Goal: Task Accomplishment & Management: Complete application form

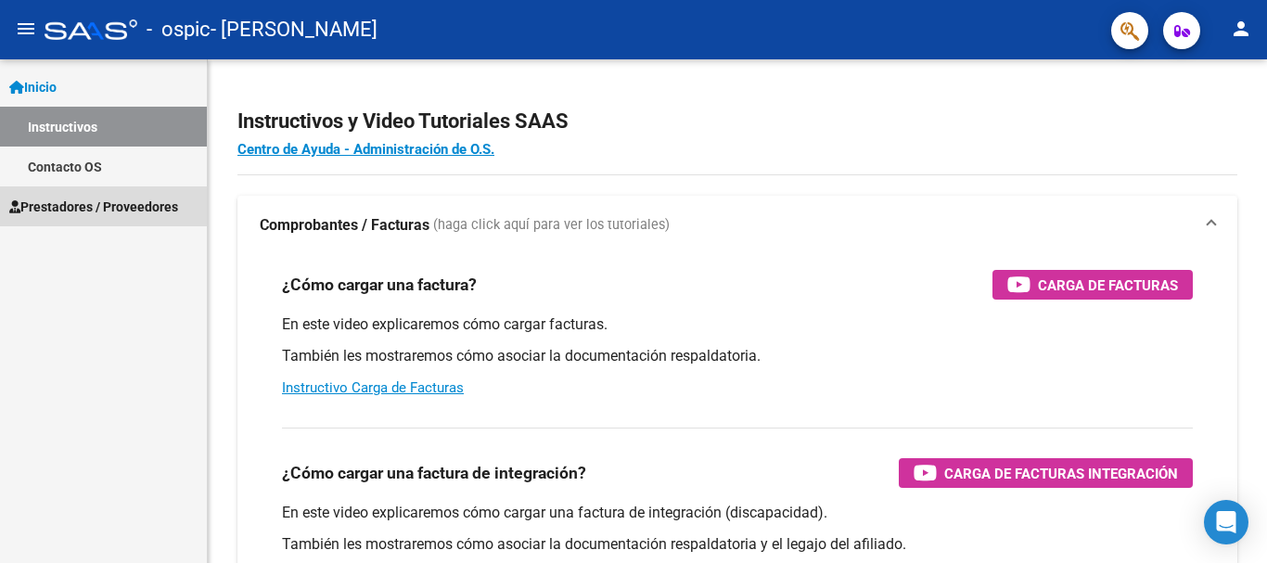
click at [140, 205] on span "Prestadores / Proveedores" at bounding box center [93, 207] width 169 height 20
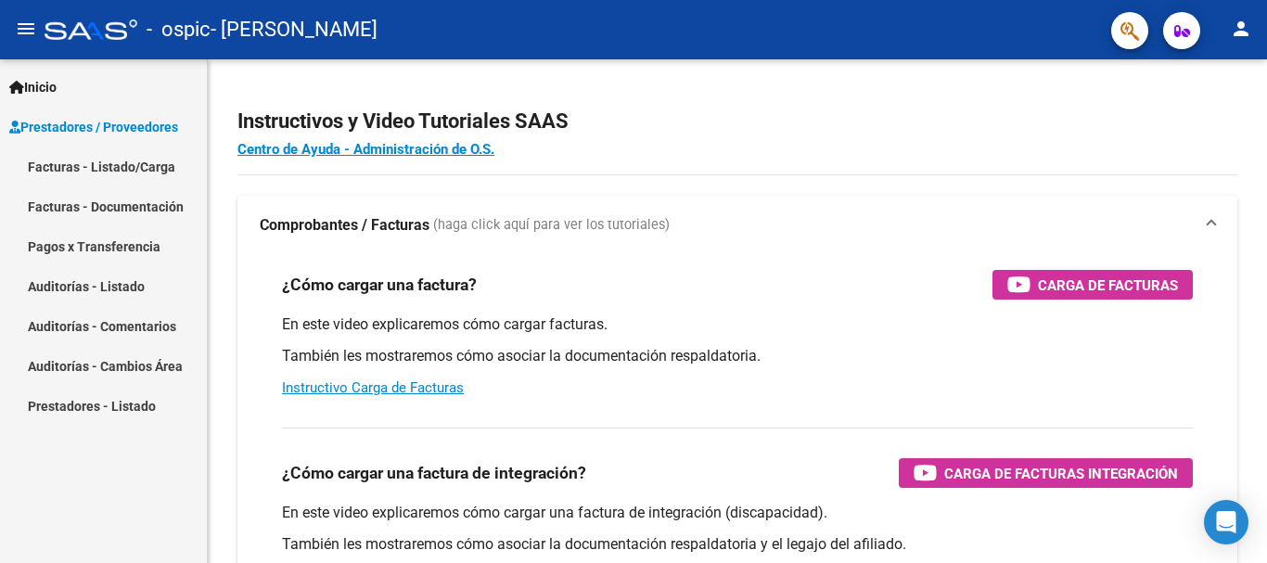
click at [148, 213] on link "Facturas - Documentación" at bounding box center [103, 206] width 207 height 40
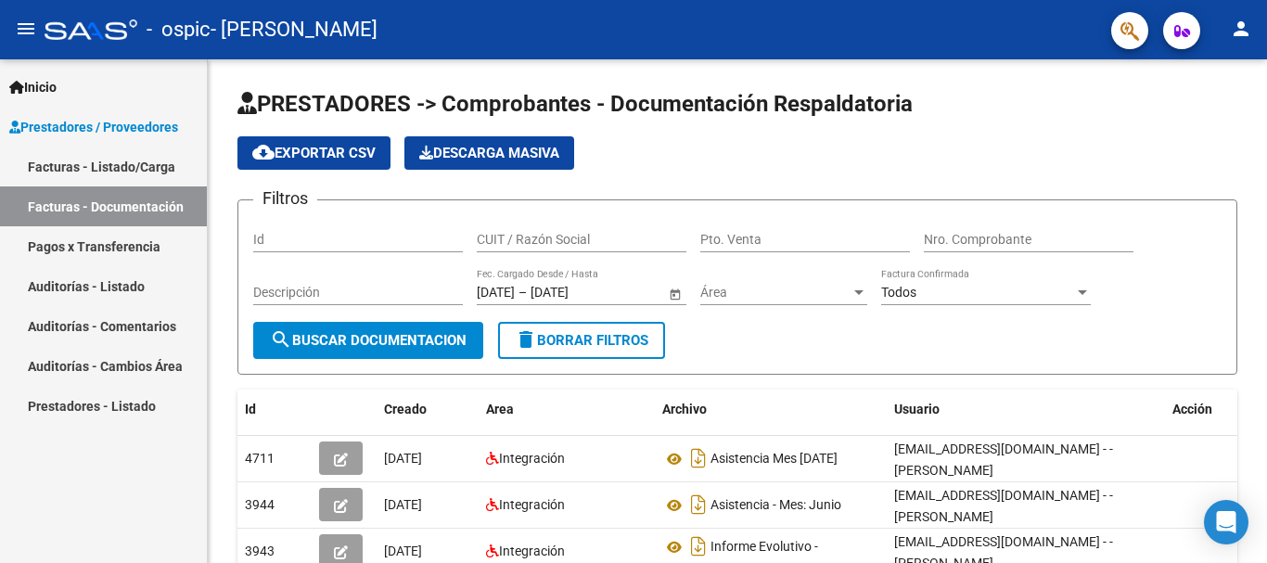
click at [135, 168] on link "Facturas - Listado/Carga" at bounding box center [103, 167] width 207 height 40
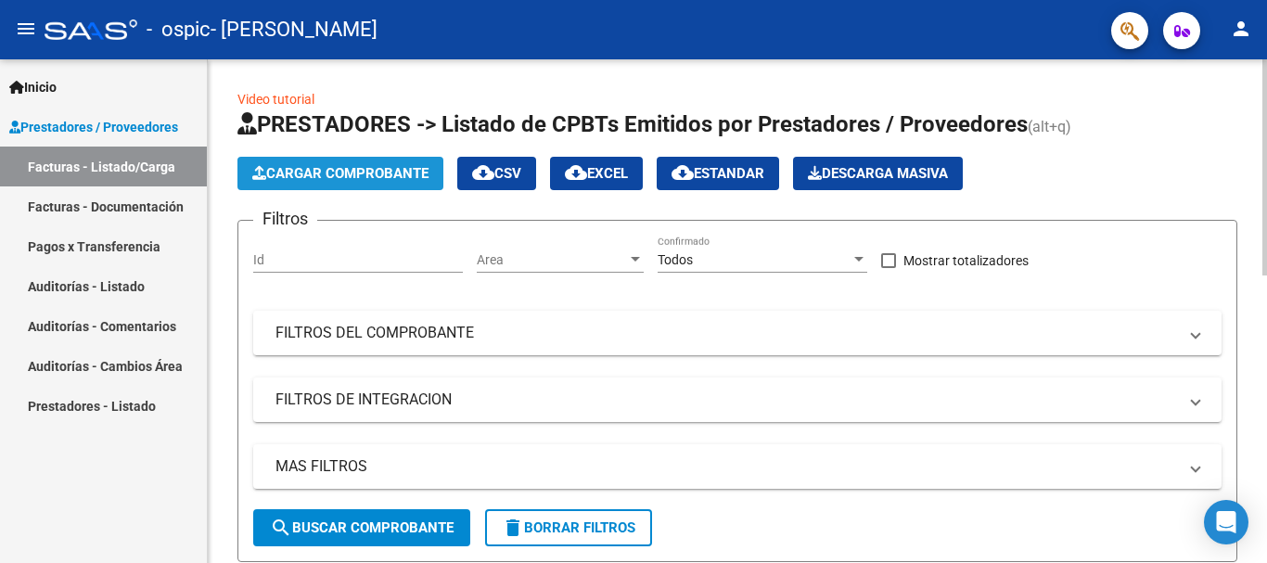
click at [399, 178] on span "Cargar Comprobante" at bounding box center [340, 173] width 176 height 17
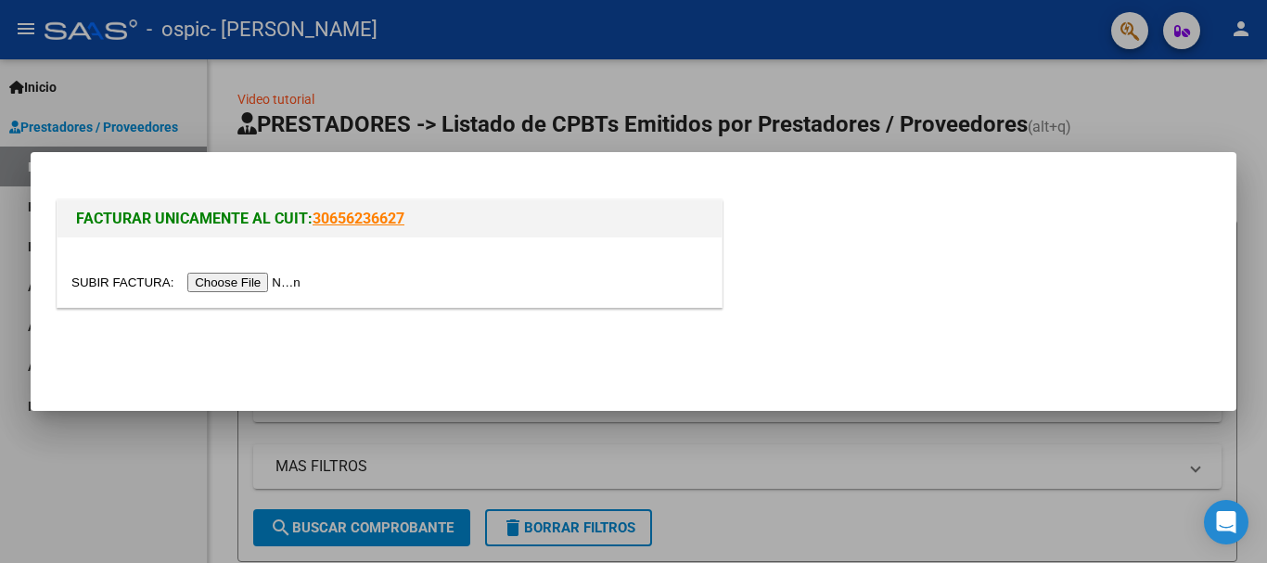
click at [225, 286] on input "file" at bounding box center [188, 282] width 235 height 19
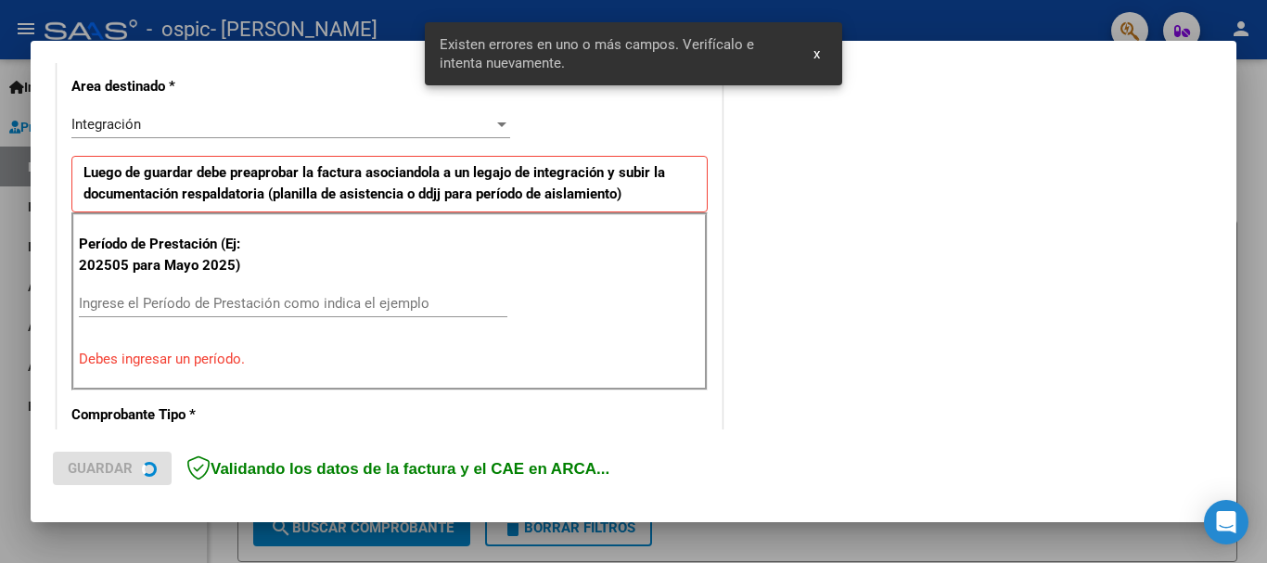
scroll to position [429, 0]
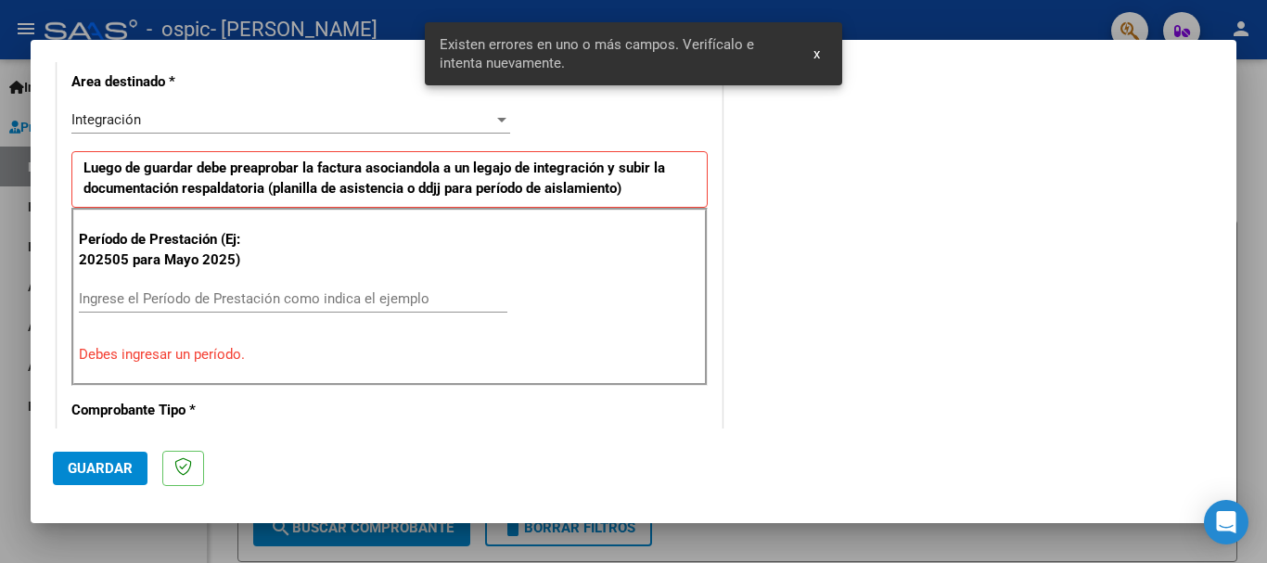
click at [154, 302] on input "Ingrese el Período de Prestación como indica el ejemplo" at bounding box center [293, 298] width 429 height 17
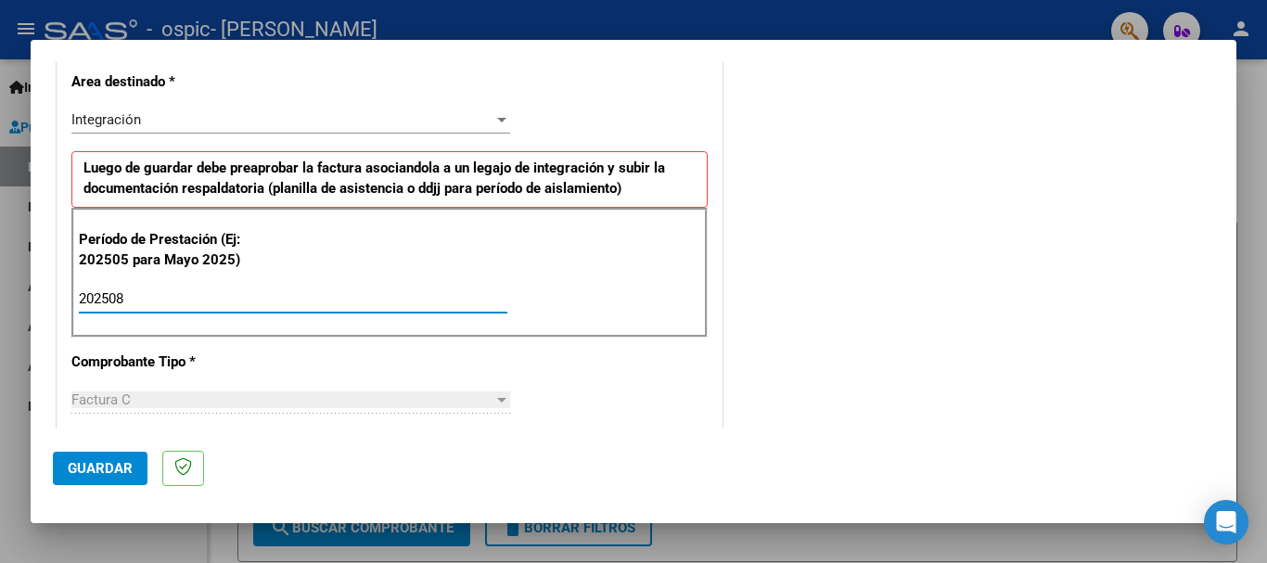
type input "202508"
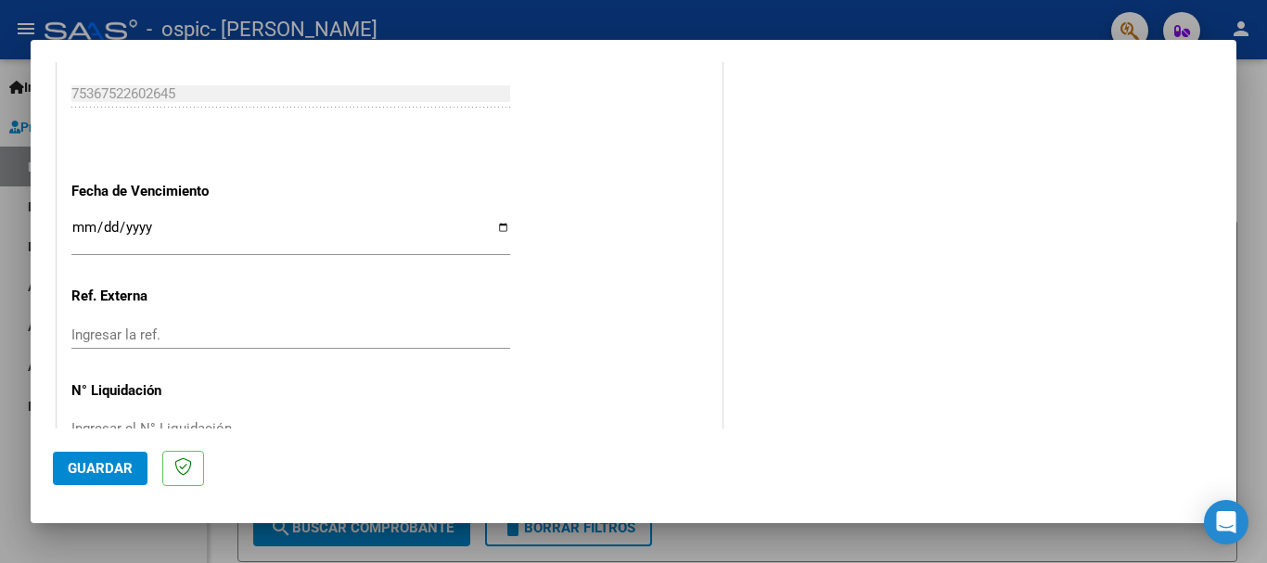
scroll to position [1240, 0]
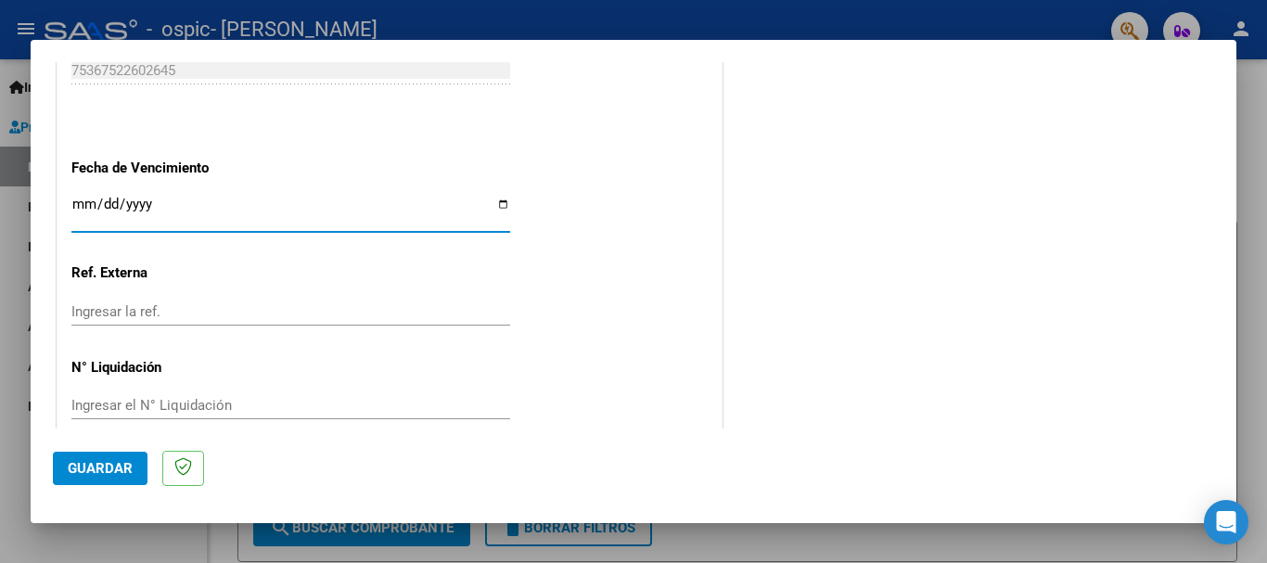
click at [101, 207] on input "Ingresar la fecha" at bounding box center [290, 212] width 439 height 30
click at [83, 206] on input "Ingresar la fecha" at bounding box center [290, 212] width 439 height 30
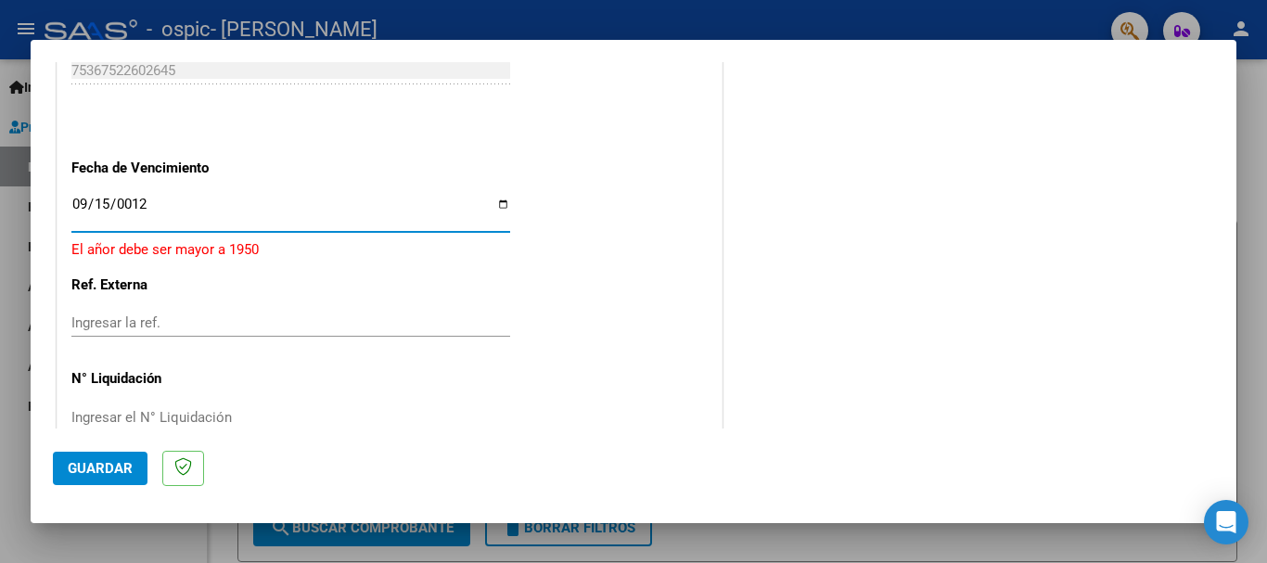
type input "0120-09-15"
type input "[DATE]"
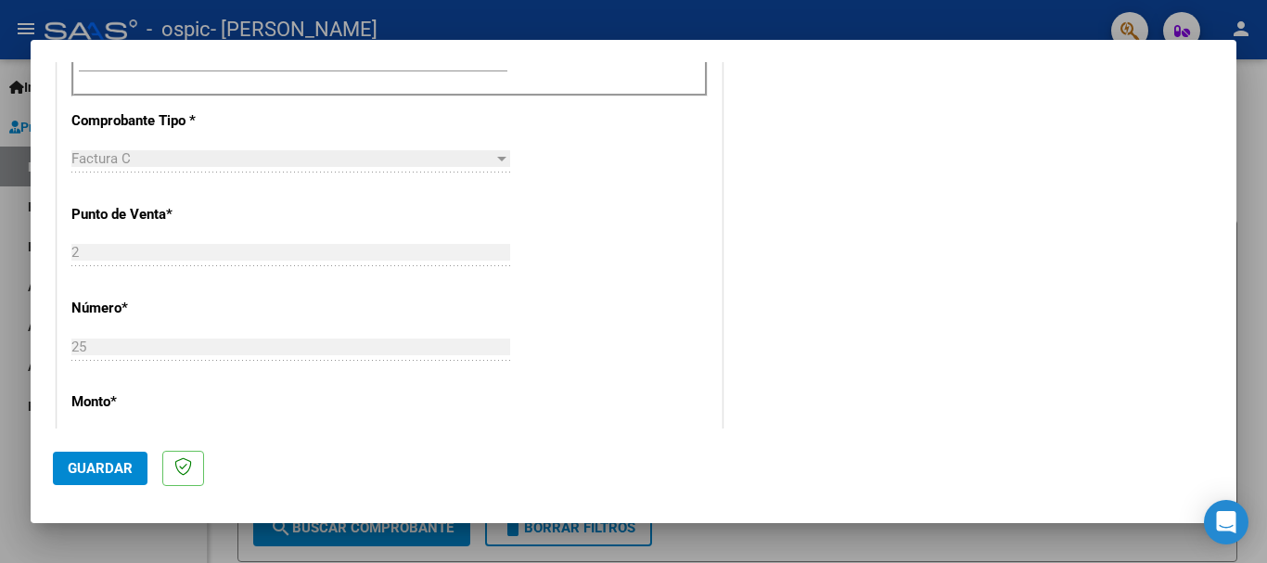
scroll to position [661, 0]
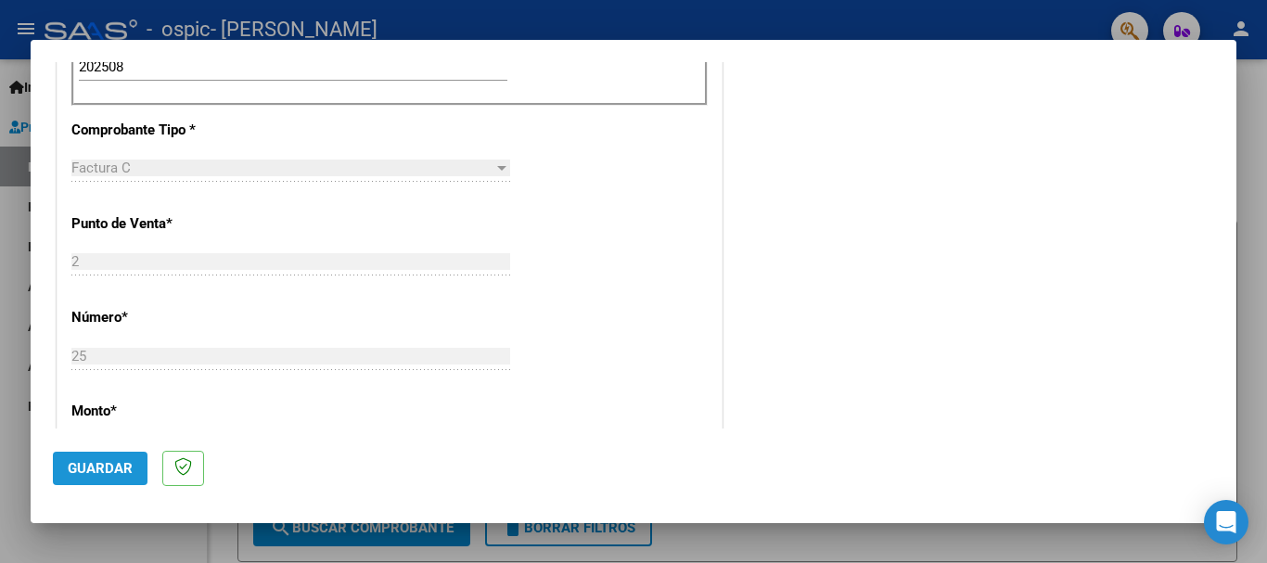
click at [103, 479] on button "Guardar" at bounding box center [100, 468] width 95 height 33
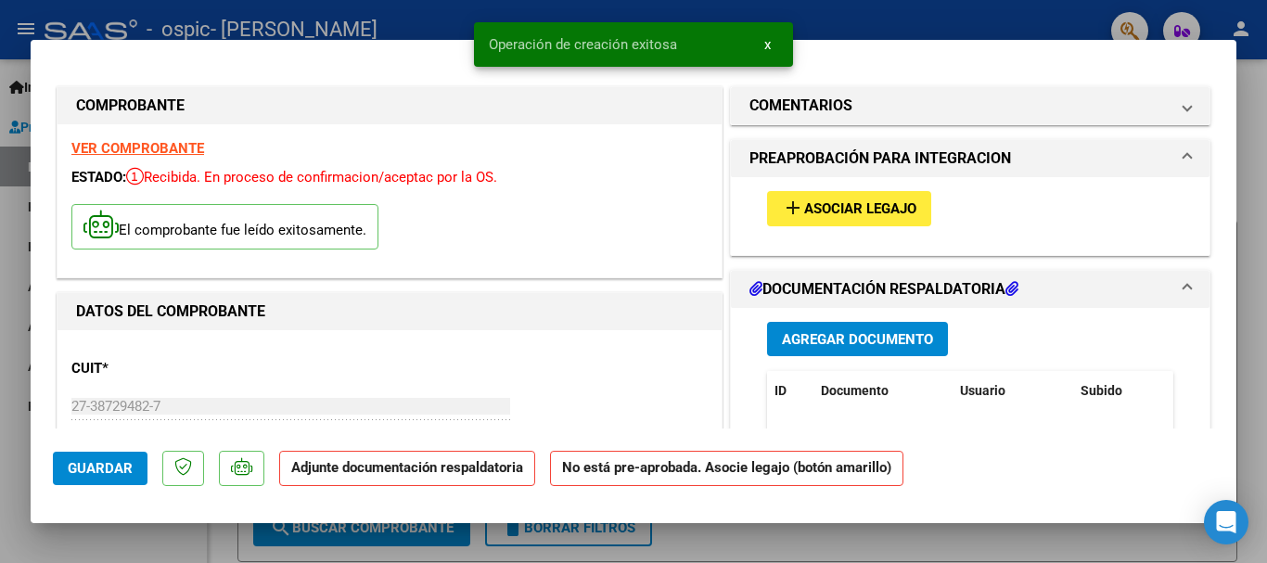
click at [841, 205] on span "Asociar Legajo" at bounding box center [860, 209] width 112 height 17
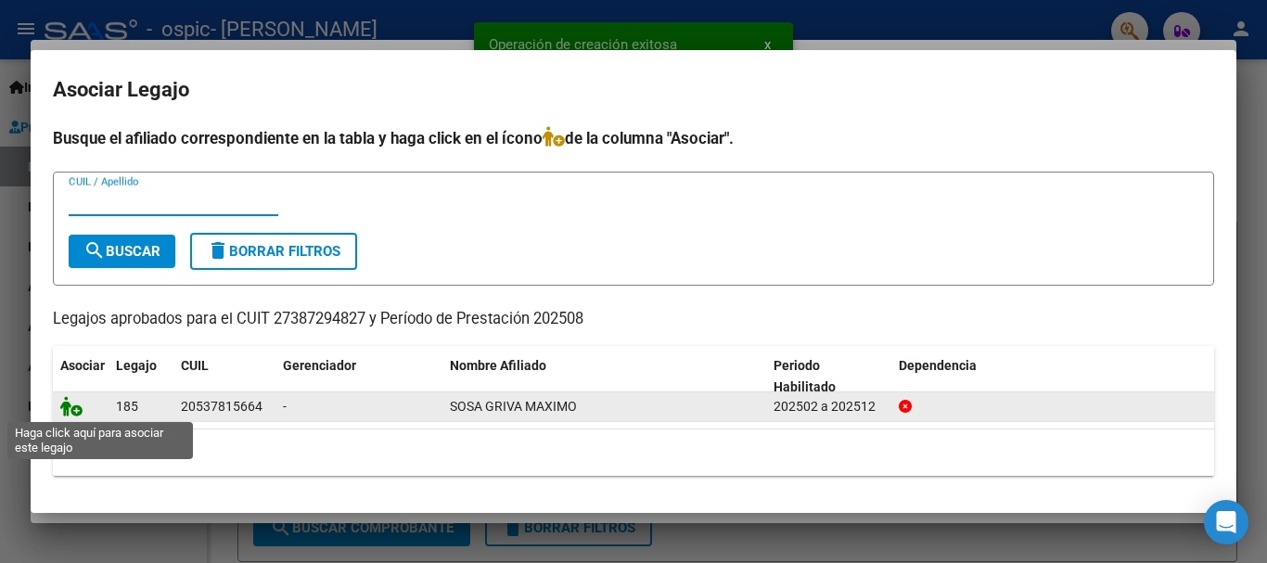
click at [76, 411] on icon at bounding box center [71, 406] width 22 height 20
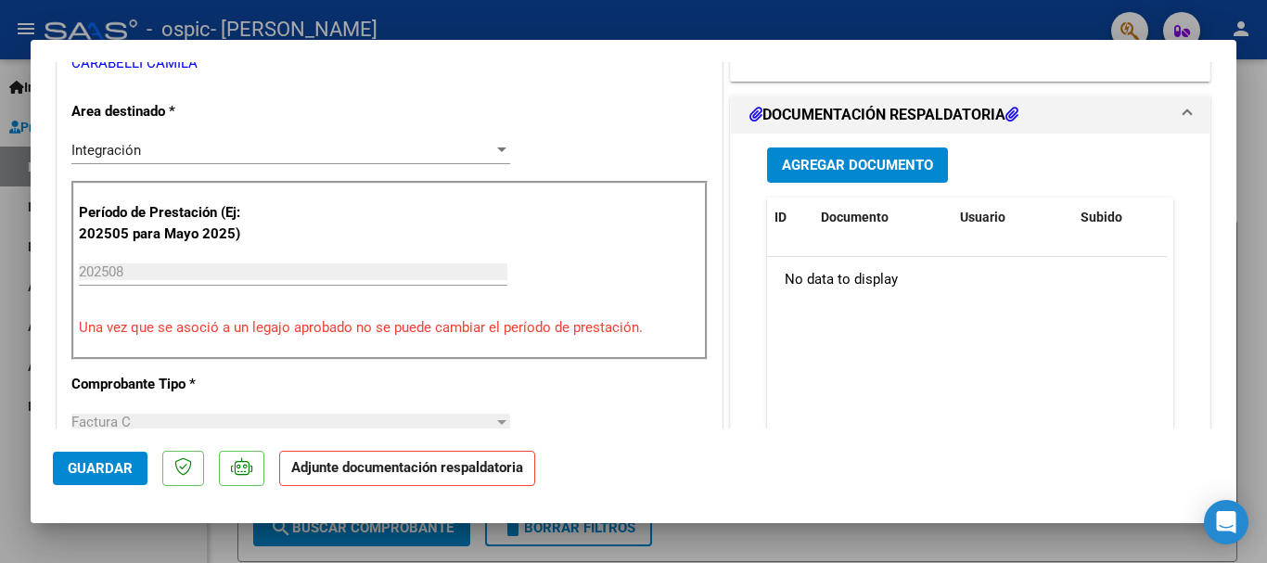
scroll to position [471, 0]
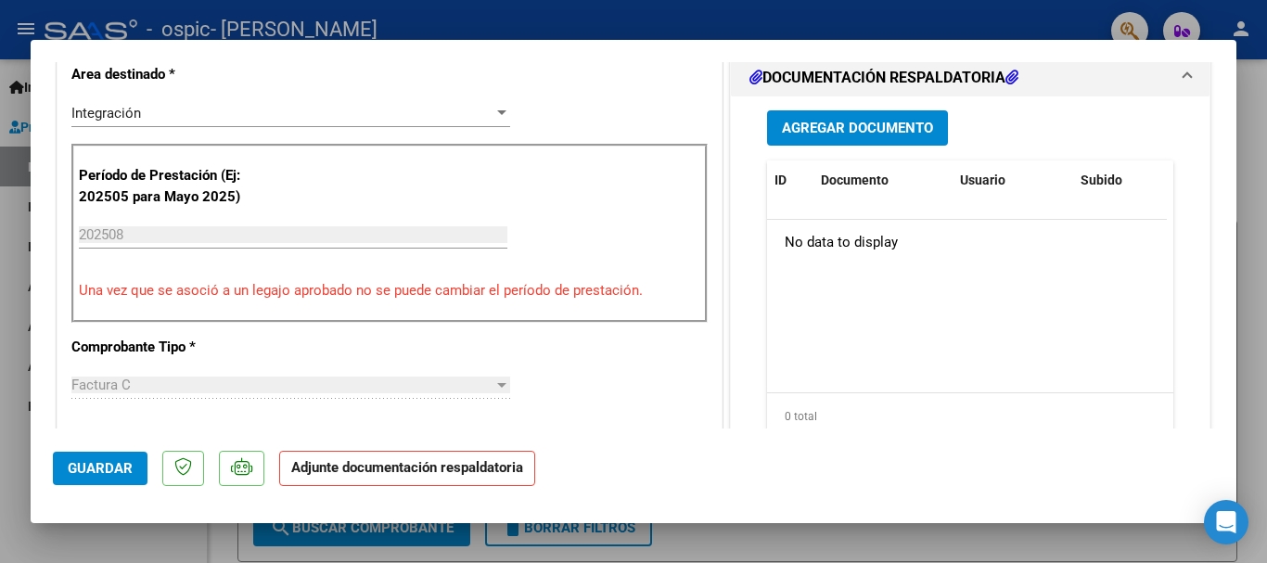
click at [914, 118] on button "Agregar Documento" at bounding box center [857, 127] width 181 height 34
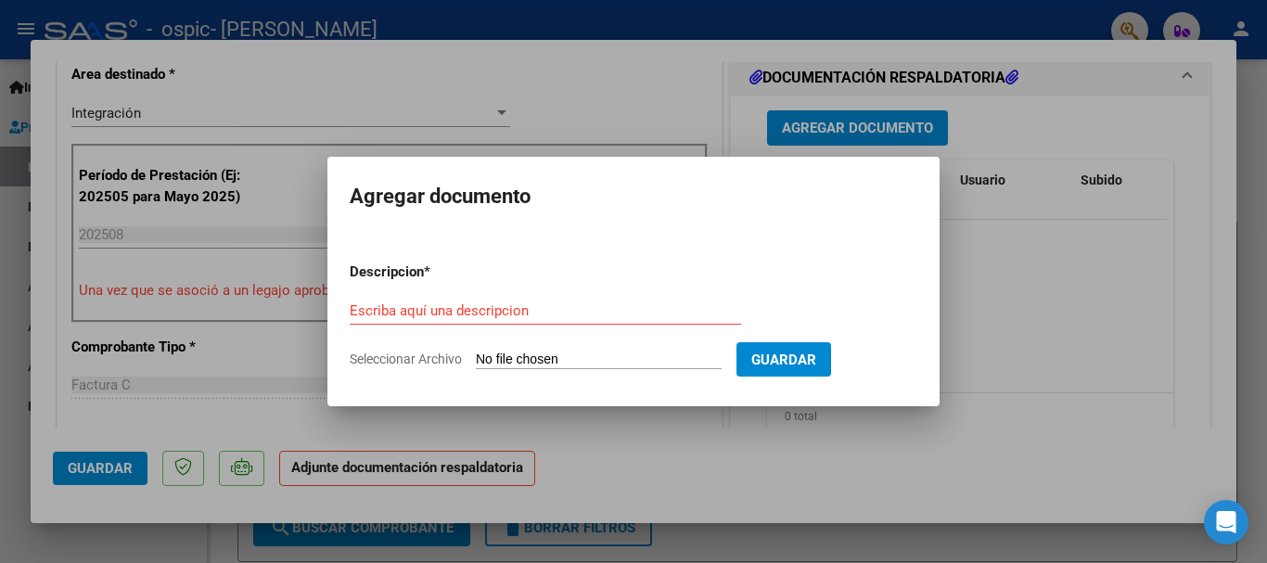
click at [566, 355] on input "Seleccionar Archivo" at bounding box center [599, 361] width 246 height 18
click at [633, 358] on input "Seleccionar Archivo" at bounding box center [599, 361] width 246 height 18
type input "C:\fakepath\Maximo S - Asistencia Agosto.pdf"
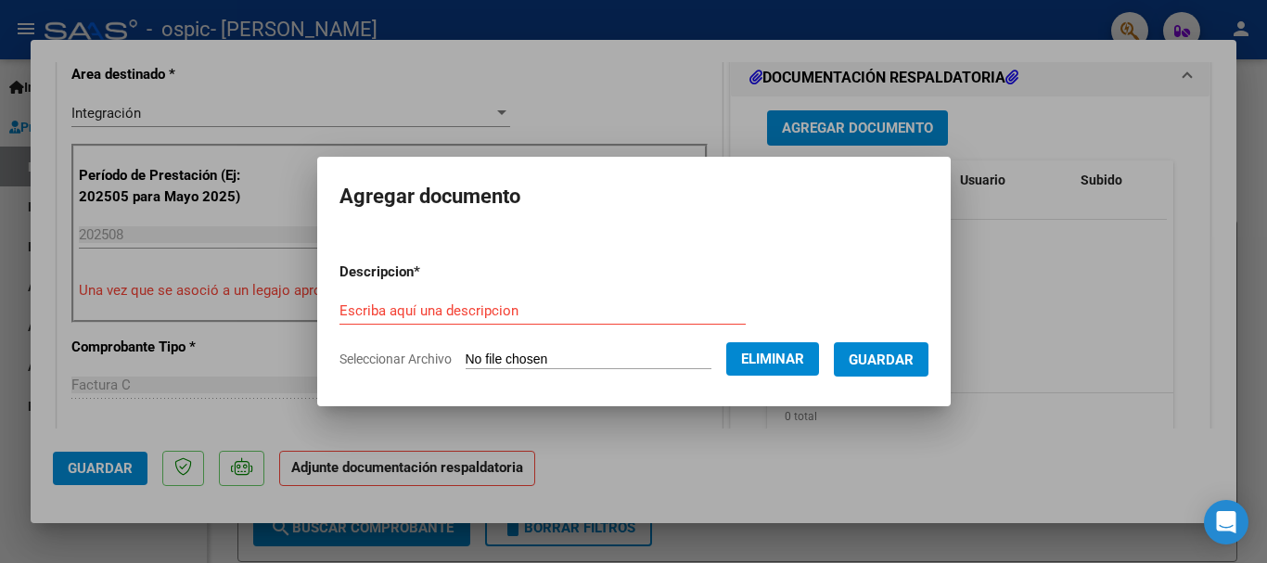
click at [926, 349] on button "Guardar" at bounding box center [881, 359] width 95 height 34
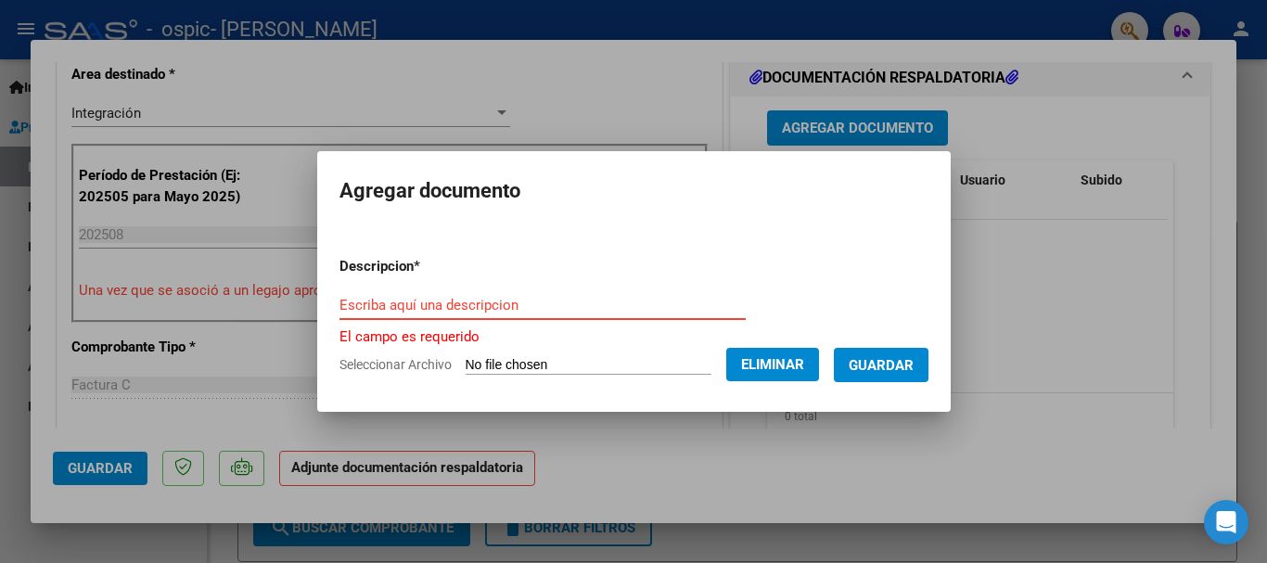
click at [485, 301] on input "Escriba aquí una descripcion" at bounding box center [543, 305] width 406 height 17
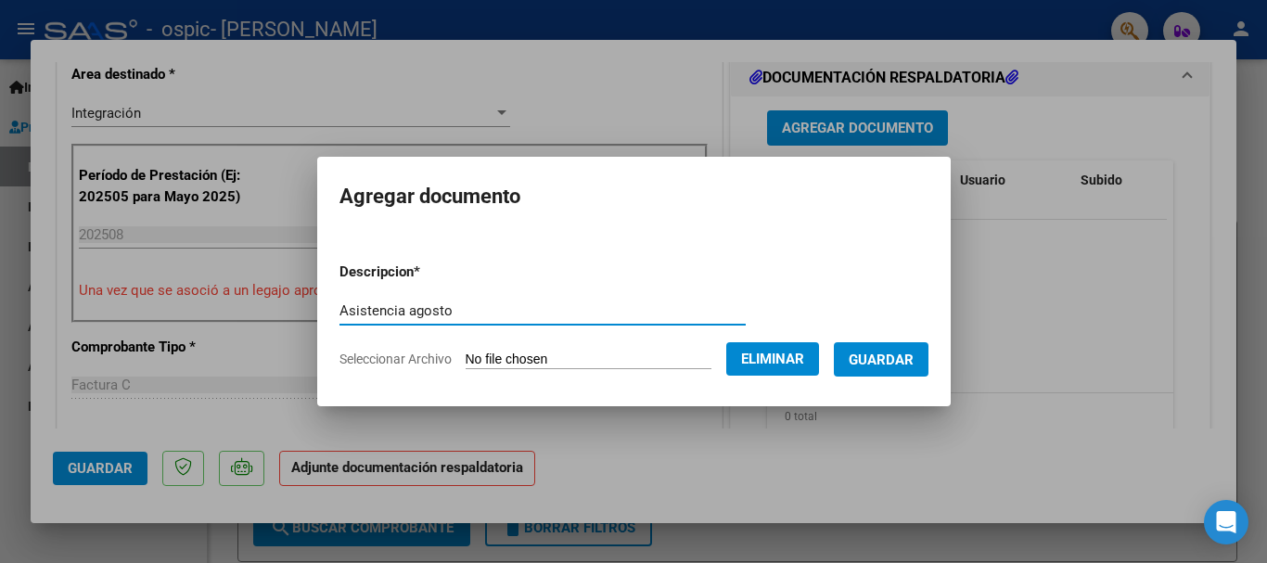
type input "Asistencia agosto"
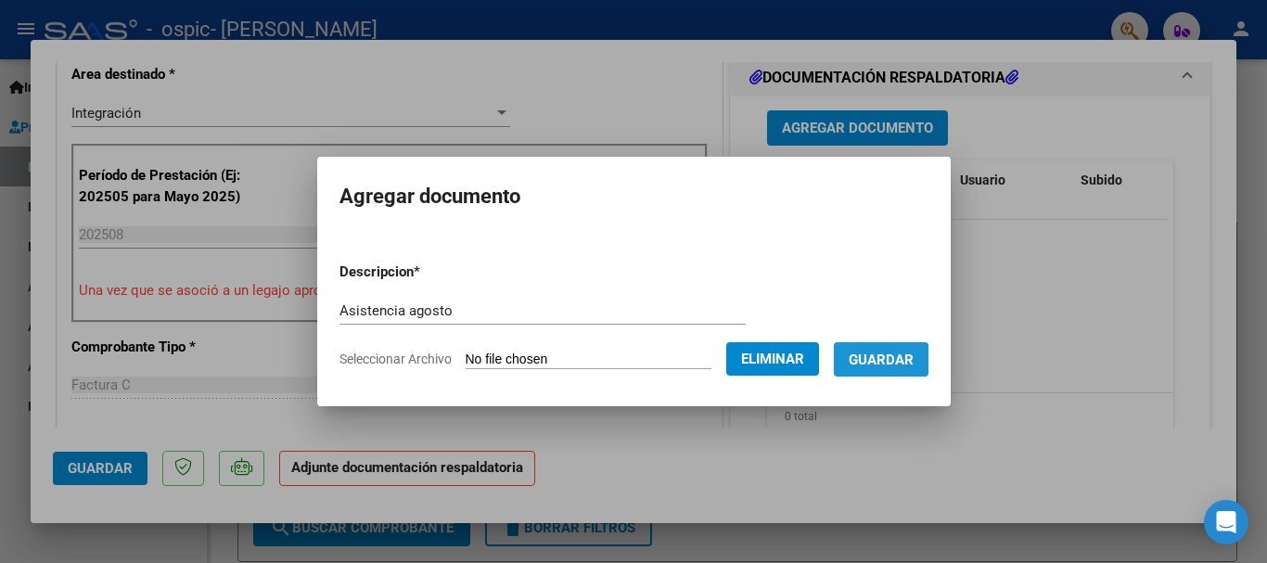
click at [910, 349] on button "Guardar" at bounding box center [881, 359] width 95 height 34
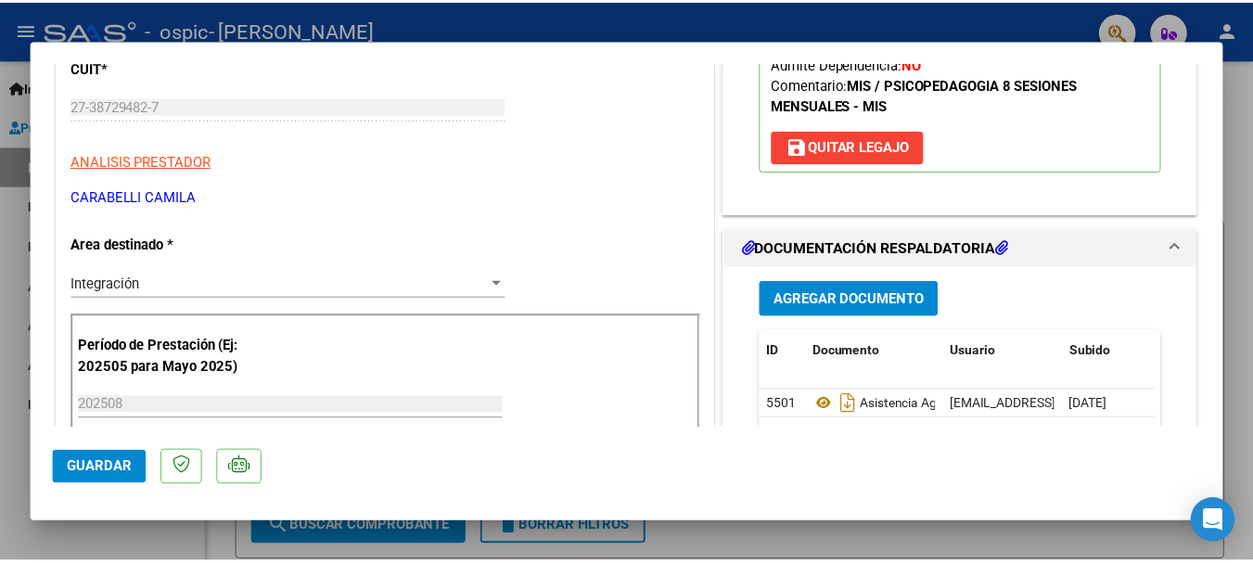
scroll to position [0, 0]
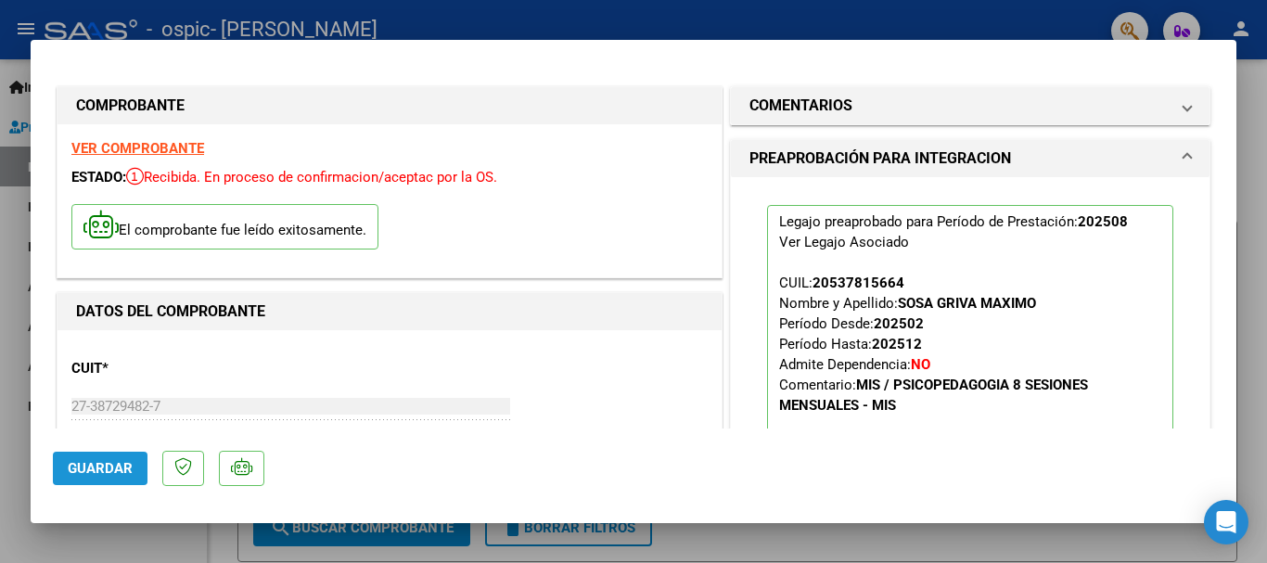
click at [85, 458] on button "Guardar" at bounding box center [100, 468] width 95 height 33
click at [1266, 148] on div at bounding box center [633, 281] width 1267 height 563
type input "$ 0,00"
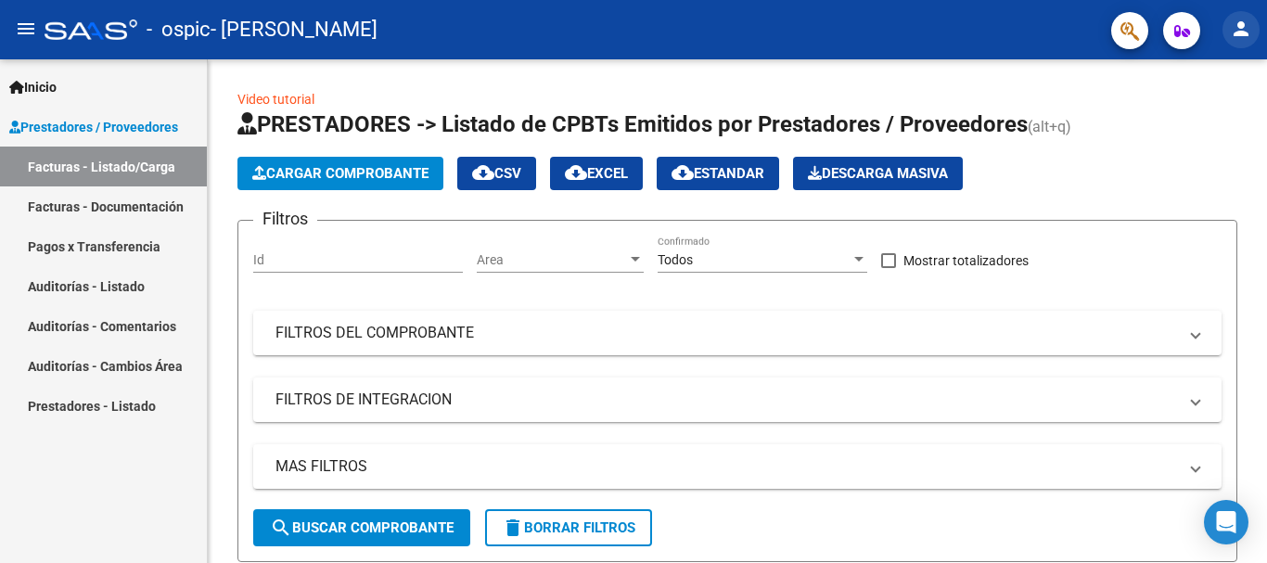
click at [1245, 47] on button "person" at bounding box center [1241, 29] width 37 height 37
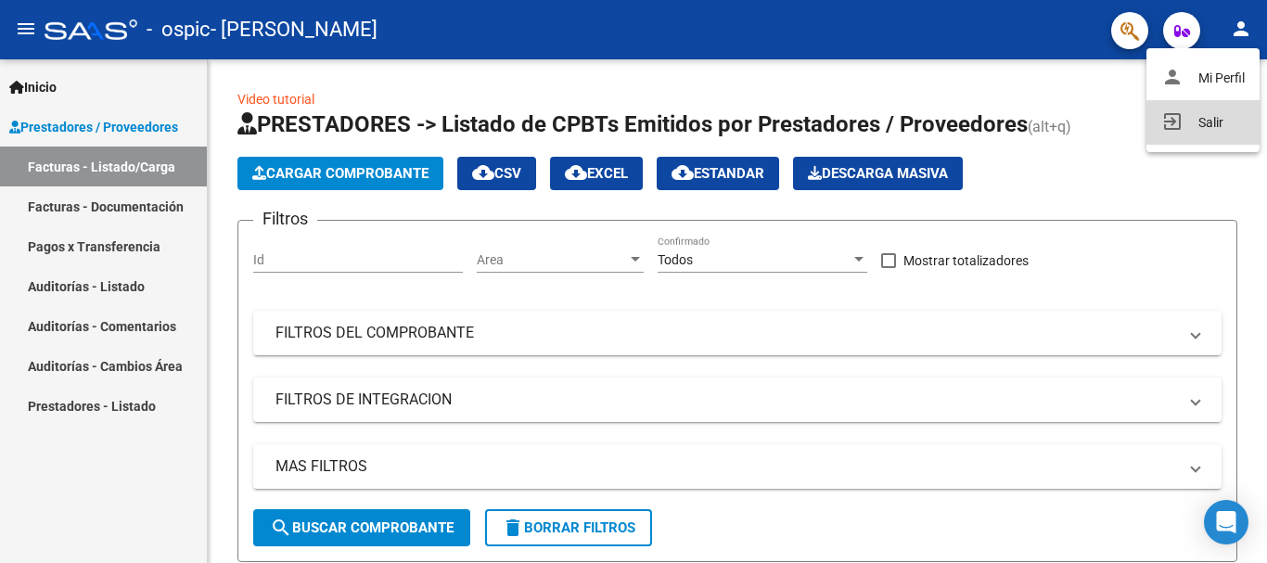
click at [1219, 122] on button "exit_to_app Salir" at bounding box center [1203, 122] width 113 height 45
